Goal: Check status: Check status

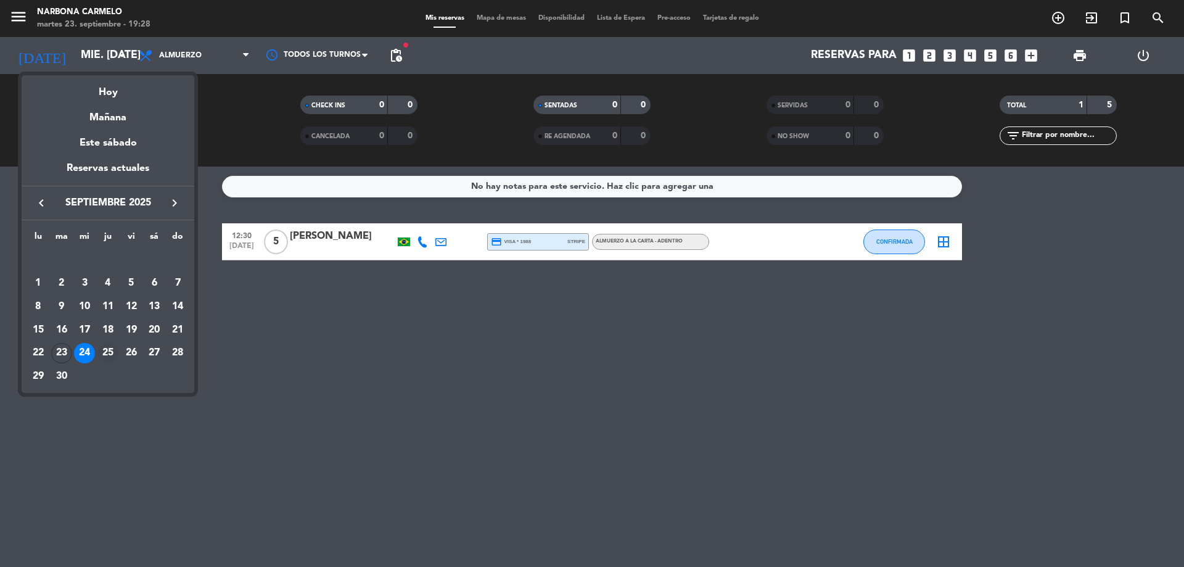
click at [105, 350] on div "25" at bounding box center [107, 353] width 21 height 21
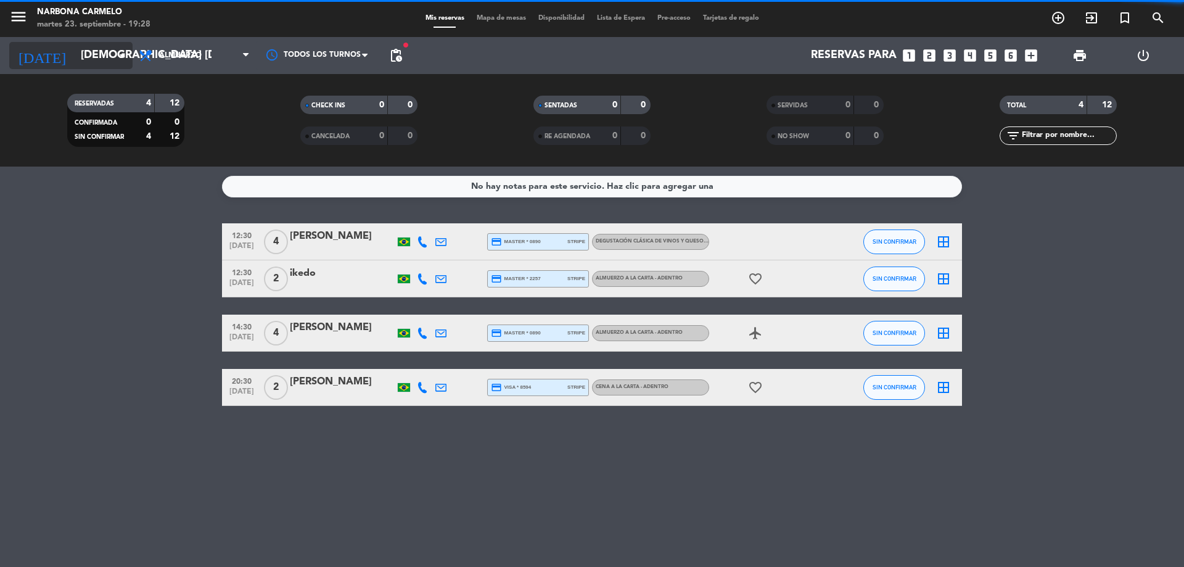
click at [38, 57] on icon "[DATE]" at bounding box center [41, 55] width 65 height 27
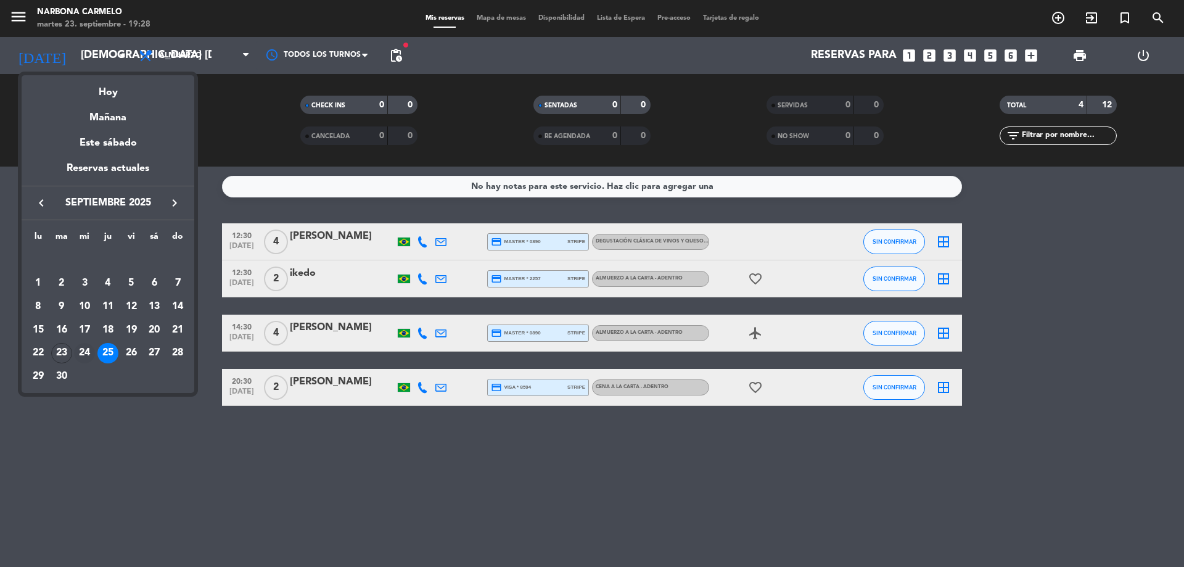
click at [88, 353] on div "24" at bounding box center [84, 353] width 21 height 21
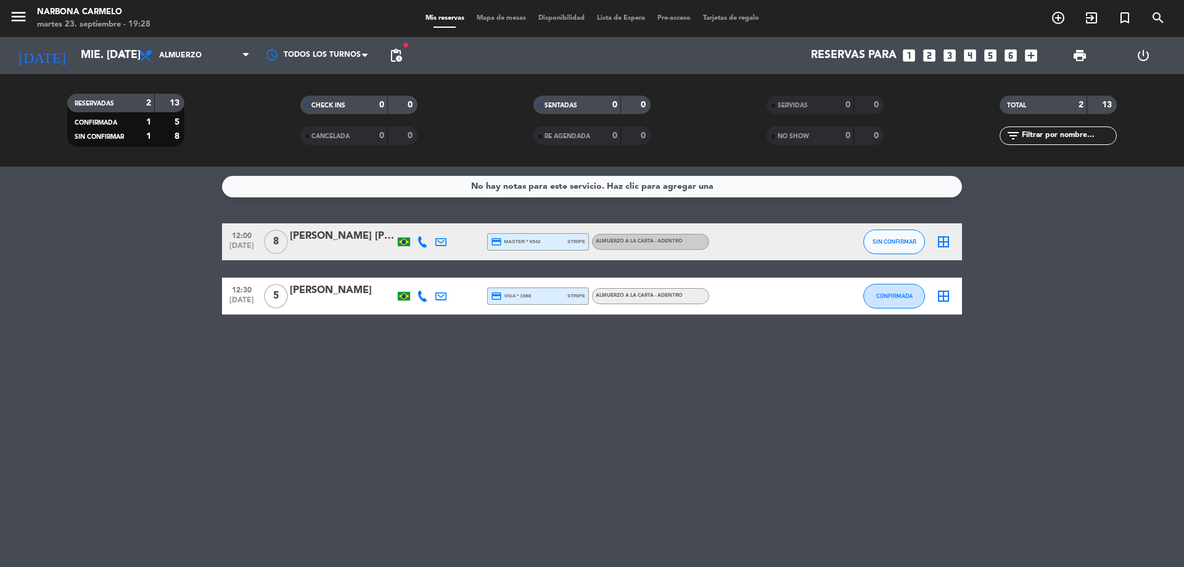
click at [331, 241] on div "[PERSON_NAME] [PERSON_NAME]" at bounding box center [342, 236] width 105 height 16
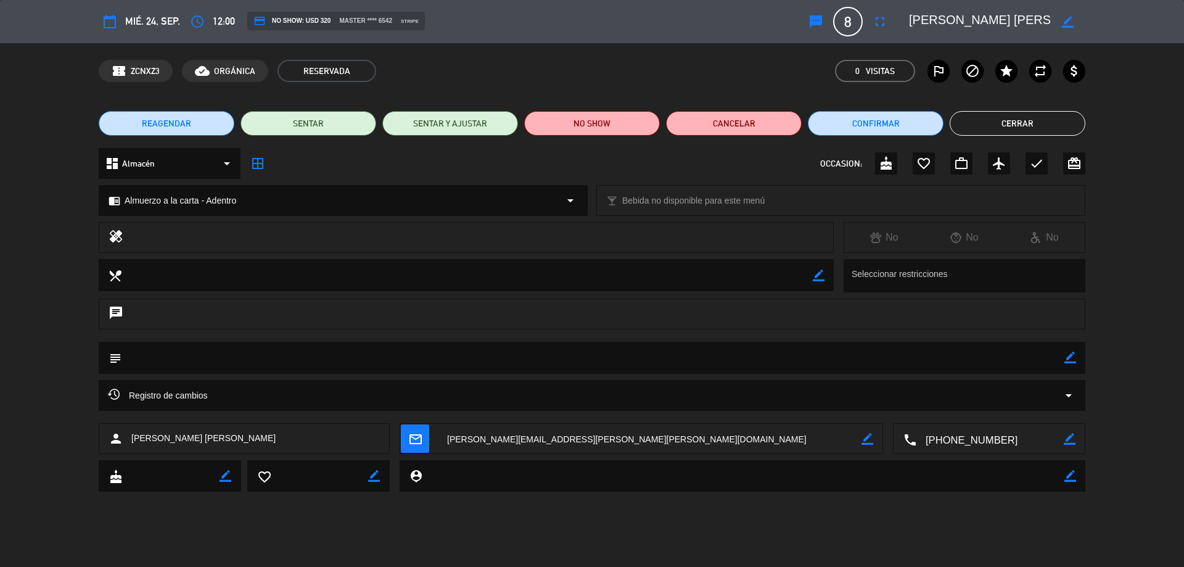
click at [1023, 132] on button "Cerrar" at bounding box center [1018, 123] width 136 height 25
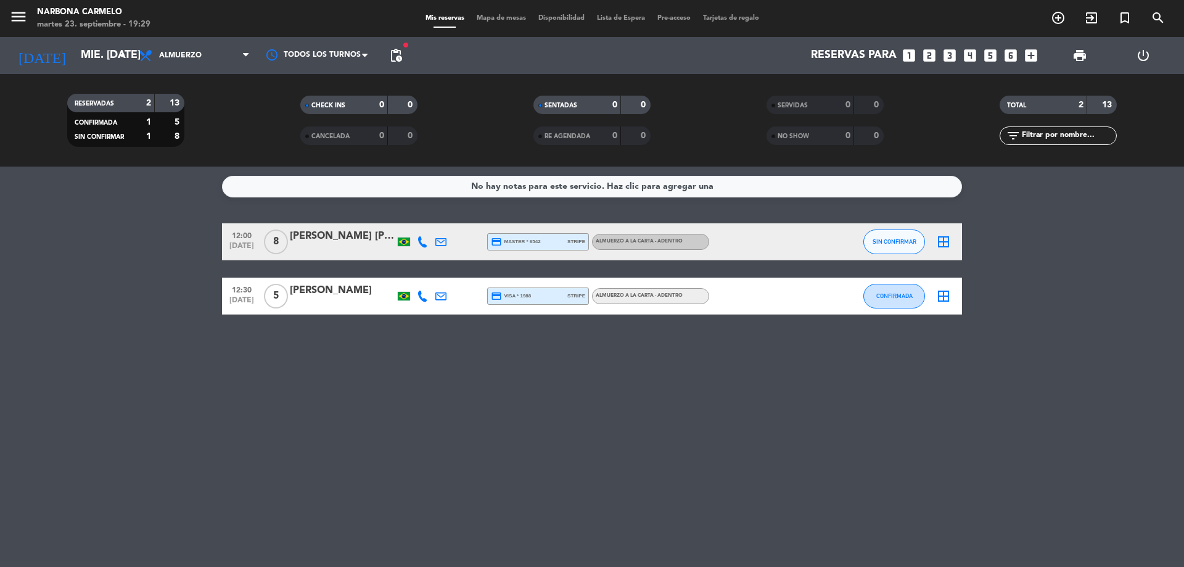
click at [350, 243] on div "[PERSON_NAME] [PERSON_NAME]" at bounding box center [342, 236] width 105 height 16
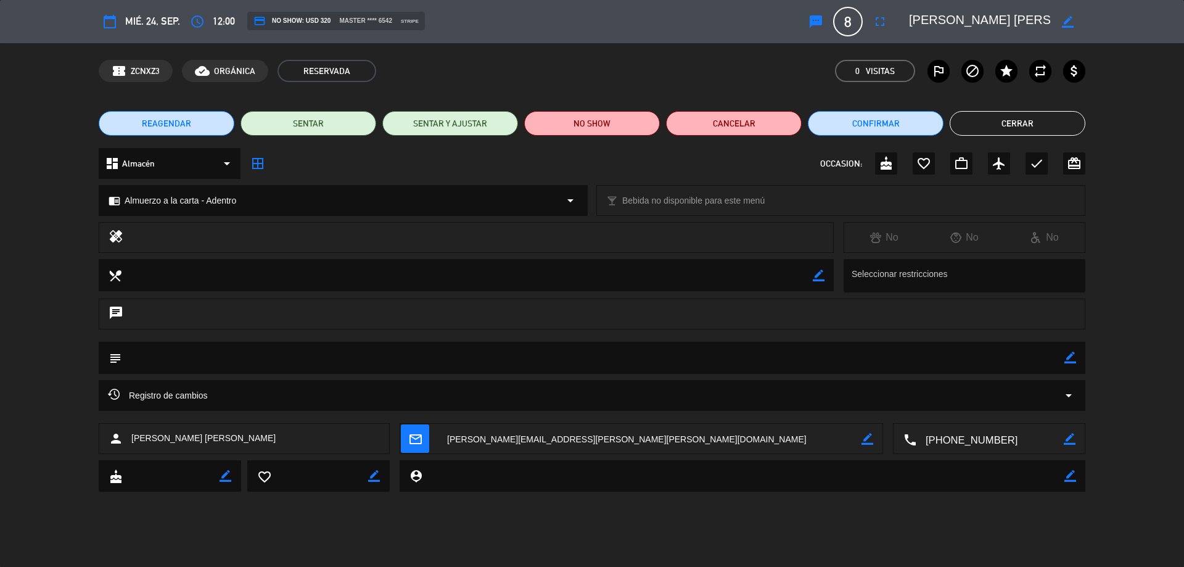
click at [1043, 120] on button "Cerrar" at bounding box center [1018, 123] width 136 height 25
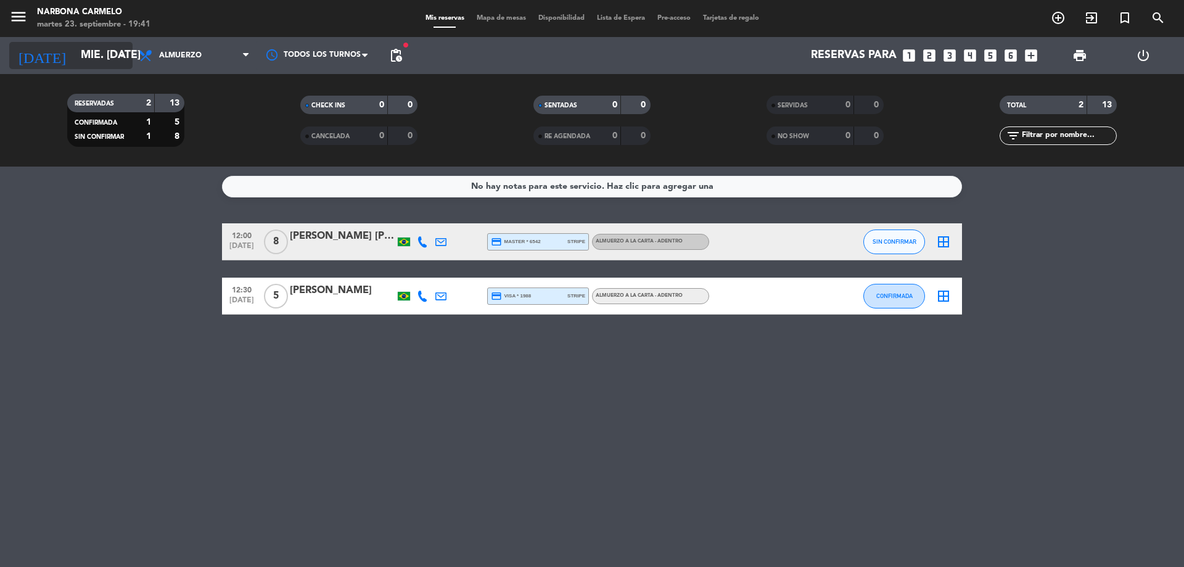
click at [75, 55] on input "mié. [DATE]" at bounding box center [146, 55] width 143 height 25
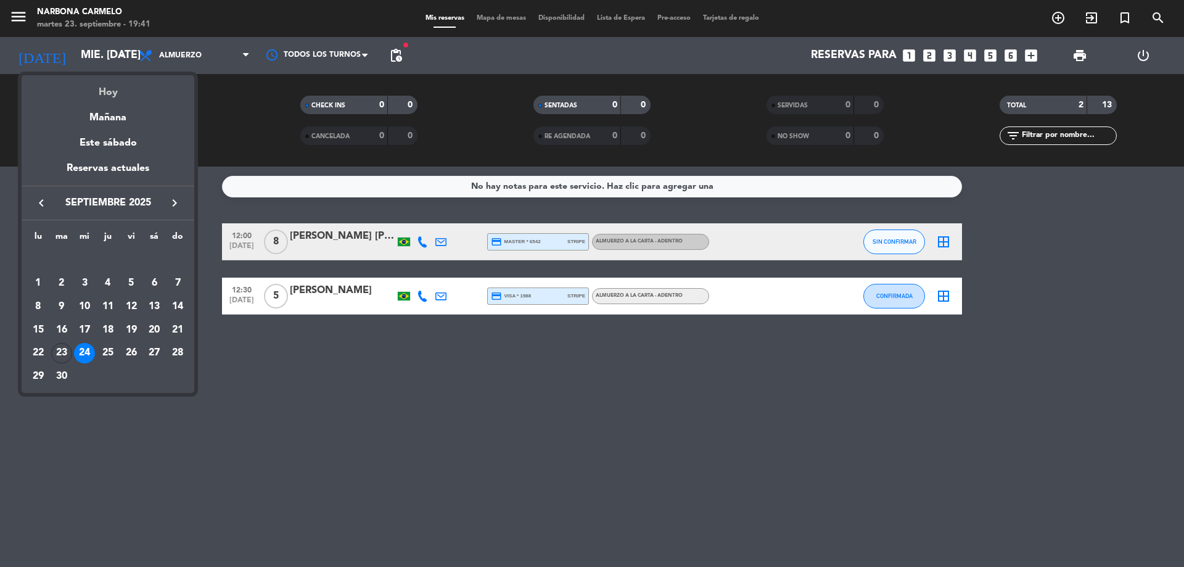
click at [115, 97] on div "Hoy" at bounding box center [108, 87] width 173 height 25
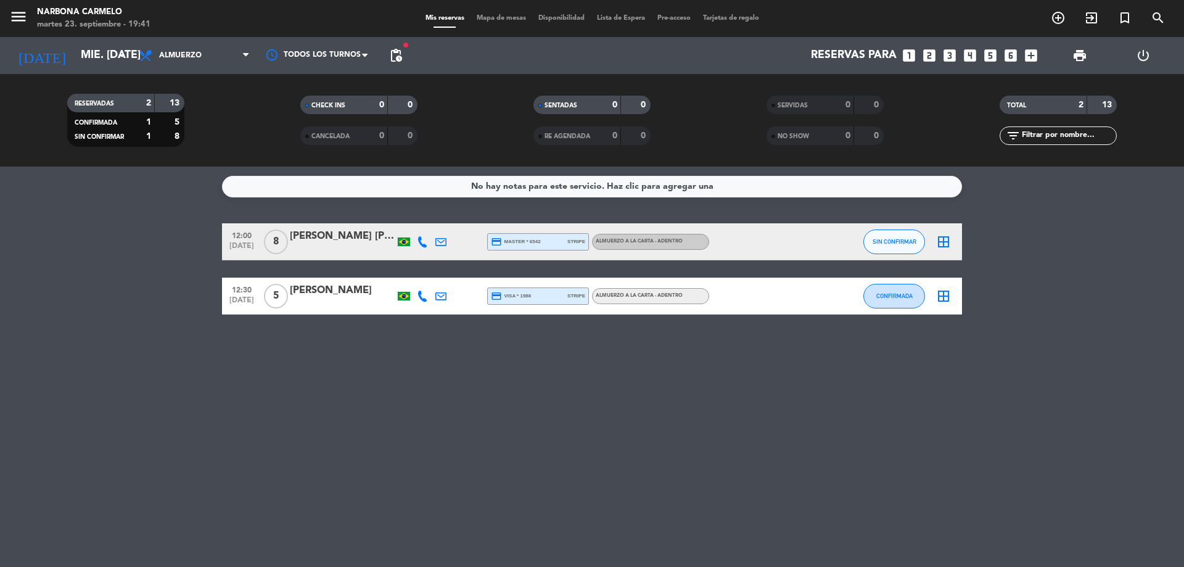
type input "[DATE] sep."
